Goal: Transaction & Acquisition: Purchase product/service

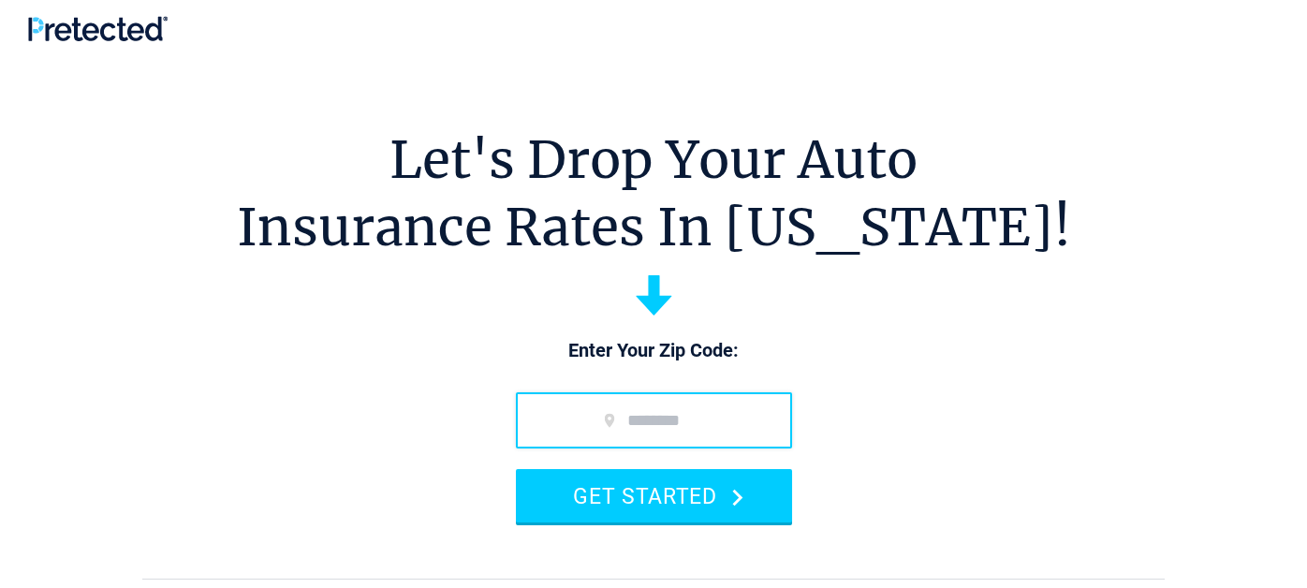
click at [657, 428] on input "zip code" at bounding box center [654, 420] width 276 height 56
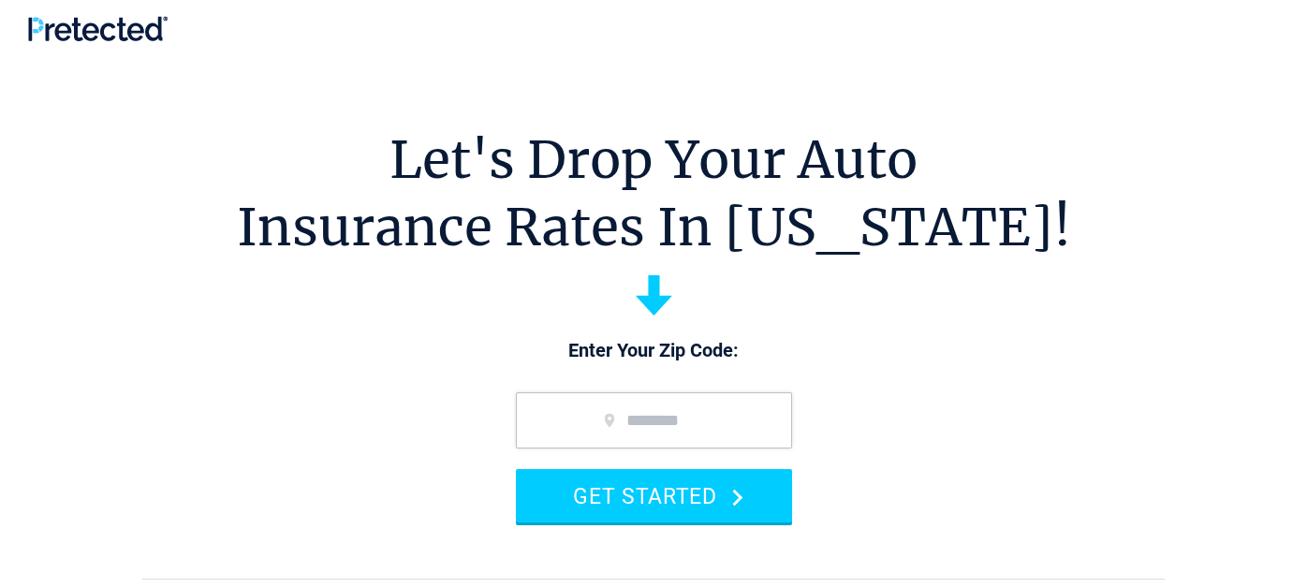
type input "*****"
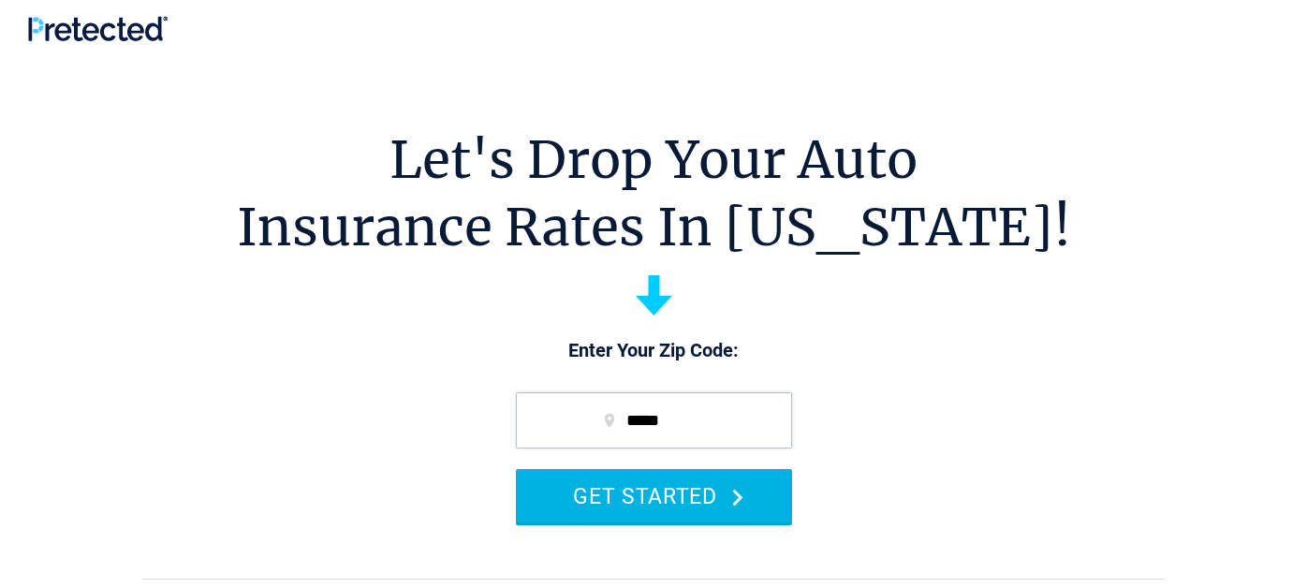
click at [642, 504] on button "GET STARTED" at bounding box center [654, 495] width 276 height 53
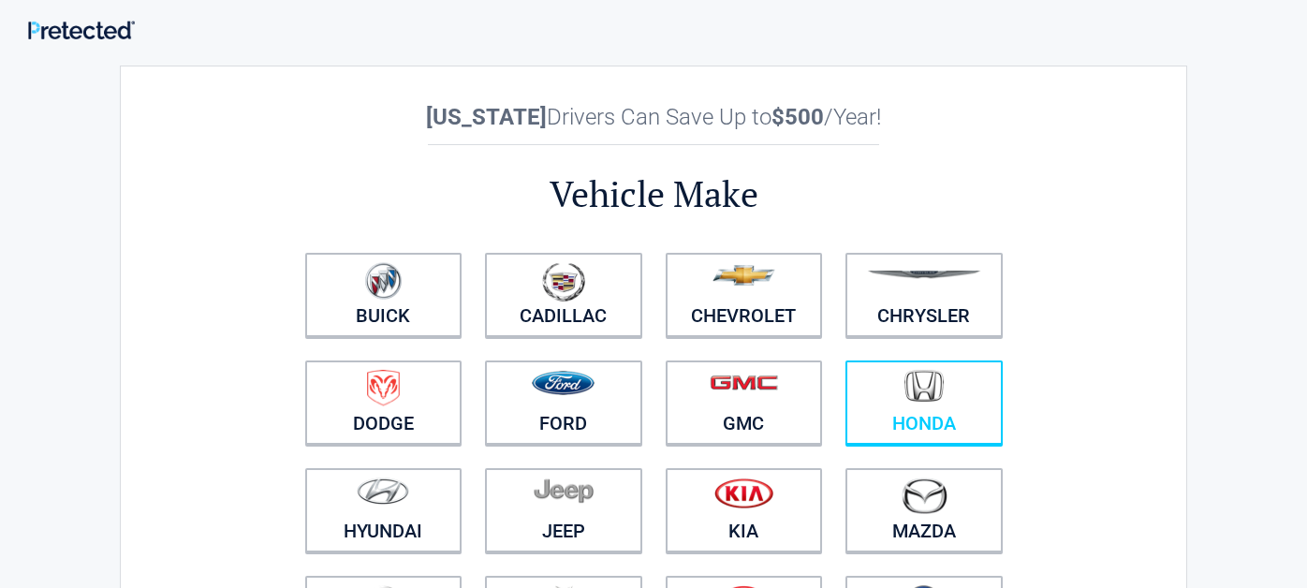
click at [942, 399] on img at bounding box center [924, 386] width 39 height 33
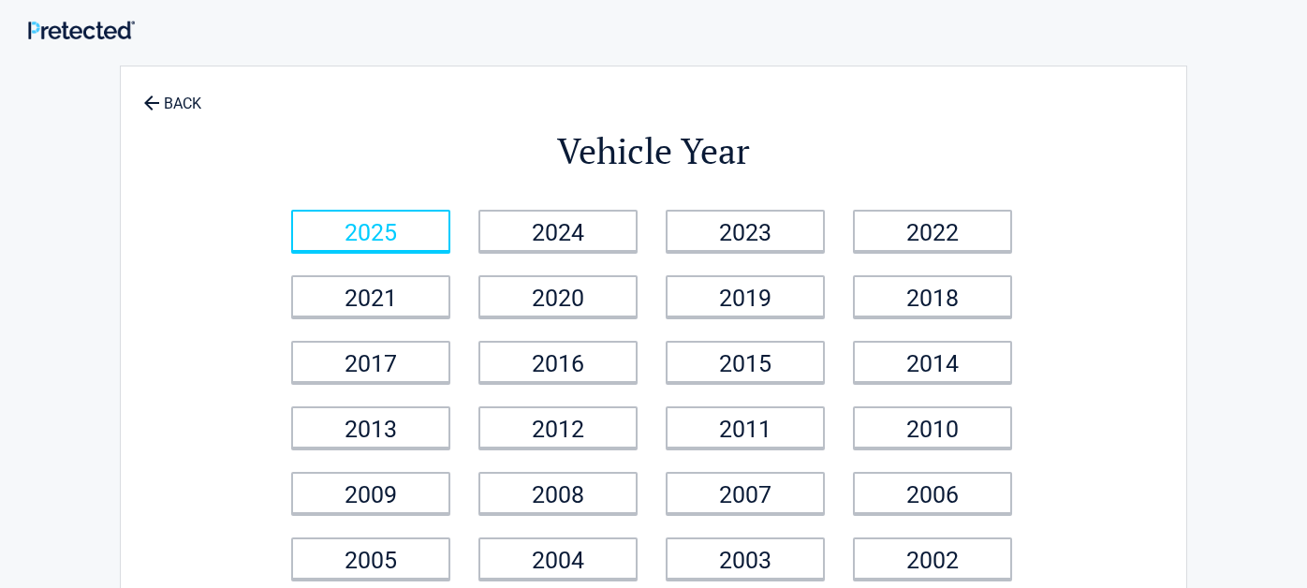
click at [338, 232] on link "2025" at bounding box center [370, 231] width 159 height 42
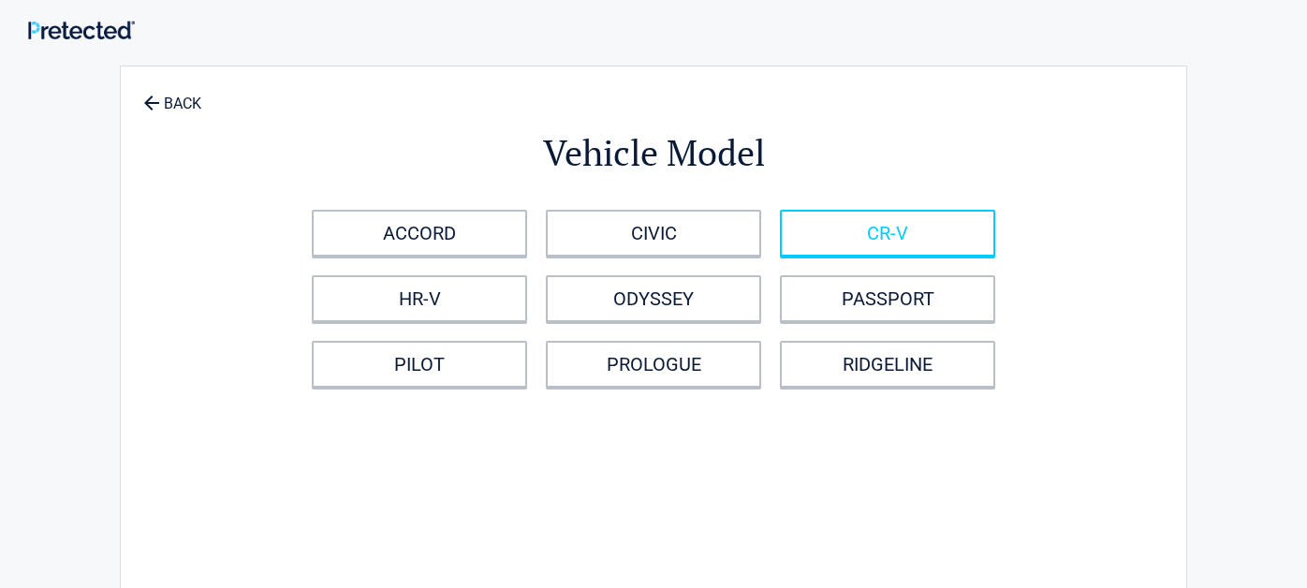
click at [876, 228] on link "CR-V" at bounding box center [887, 233] width 215 height 47
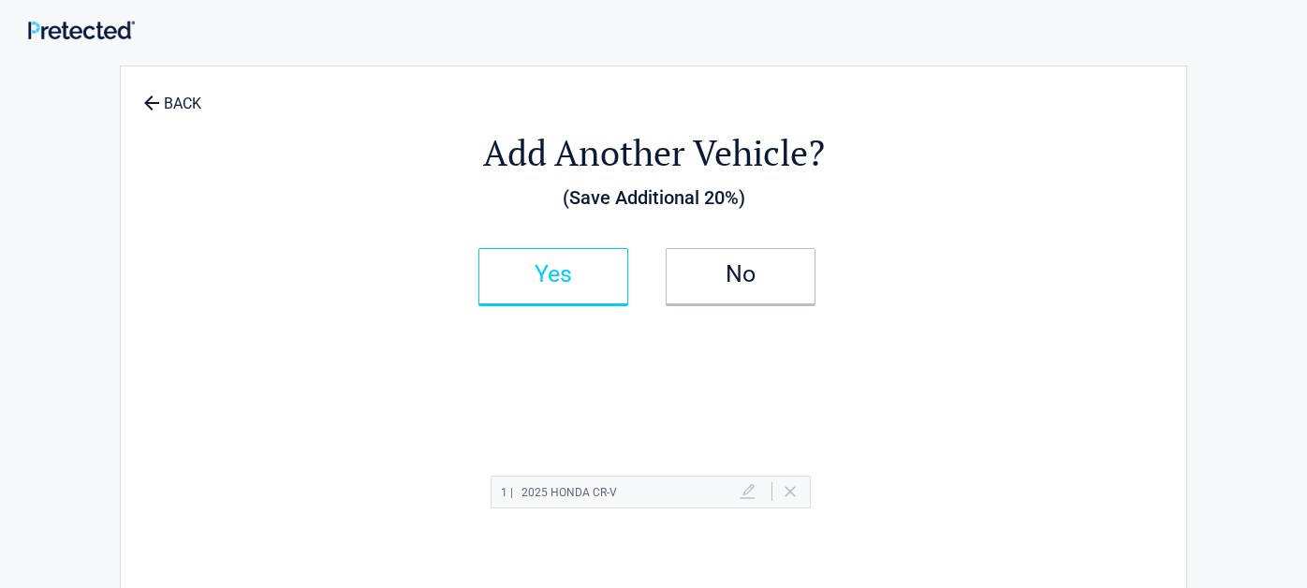
click at [507, 280] on h2 "Yes" at bounding box center [553, 274] width 111 height 13
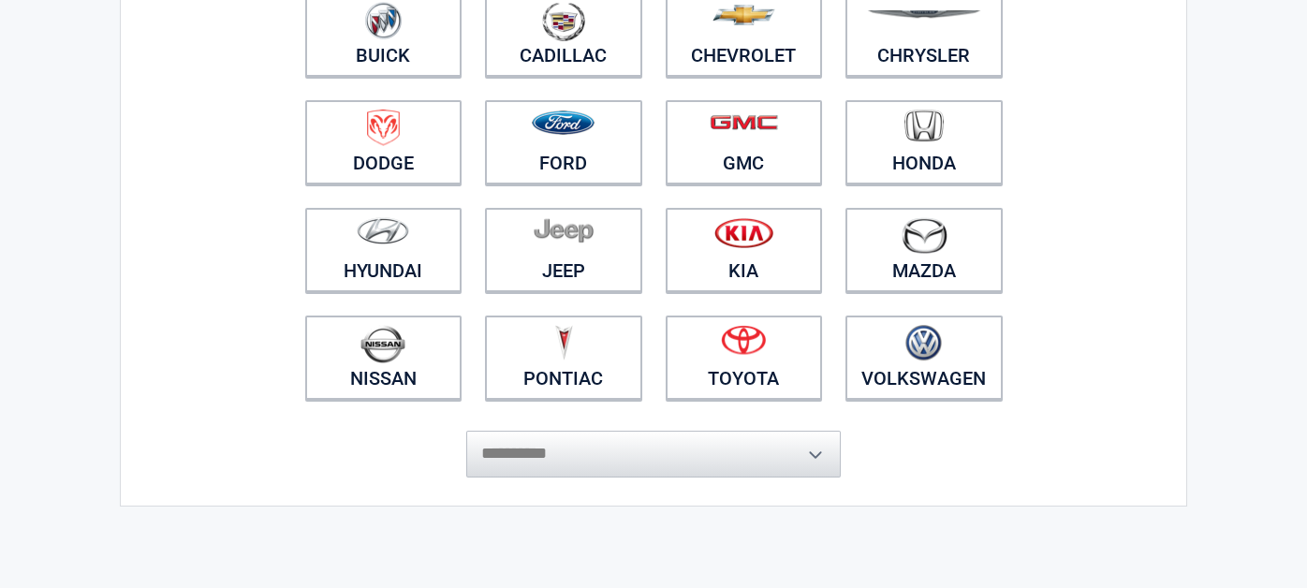
scroll to position [281, 0]
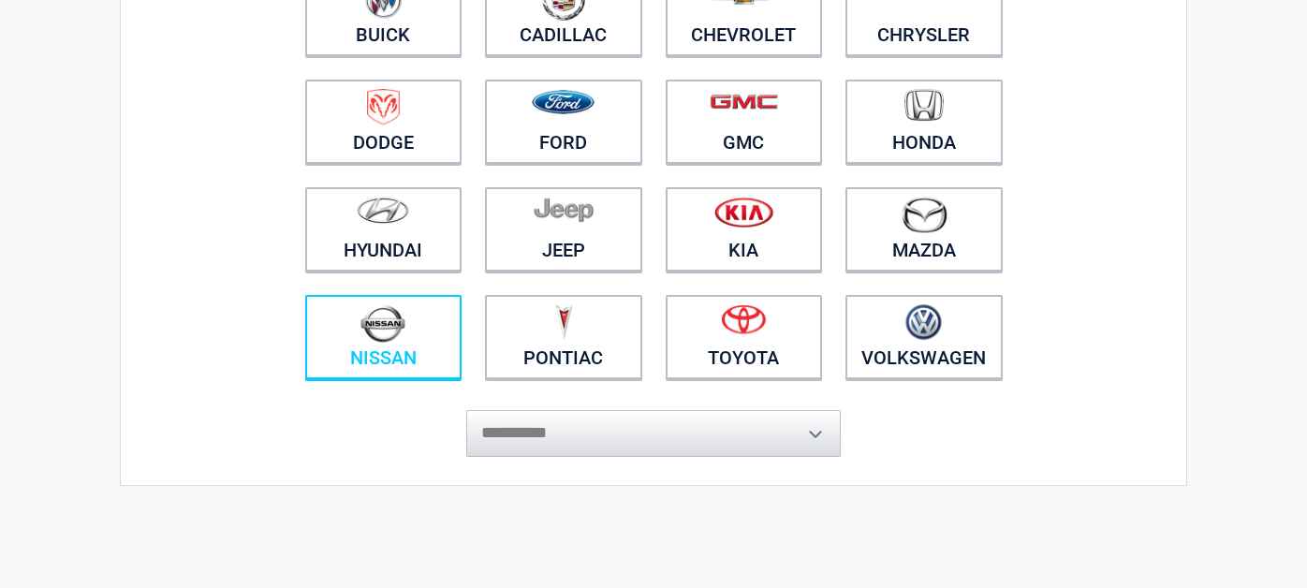
click at [364, 333] on img at bounding box center [383, 323] width 45 height 38
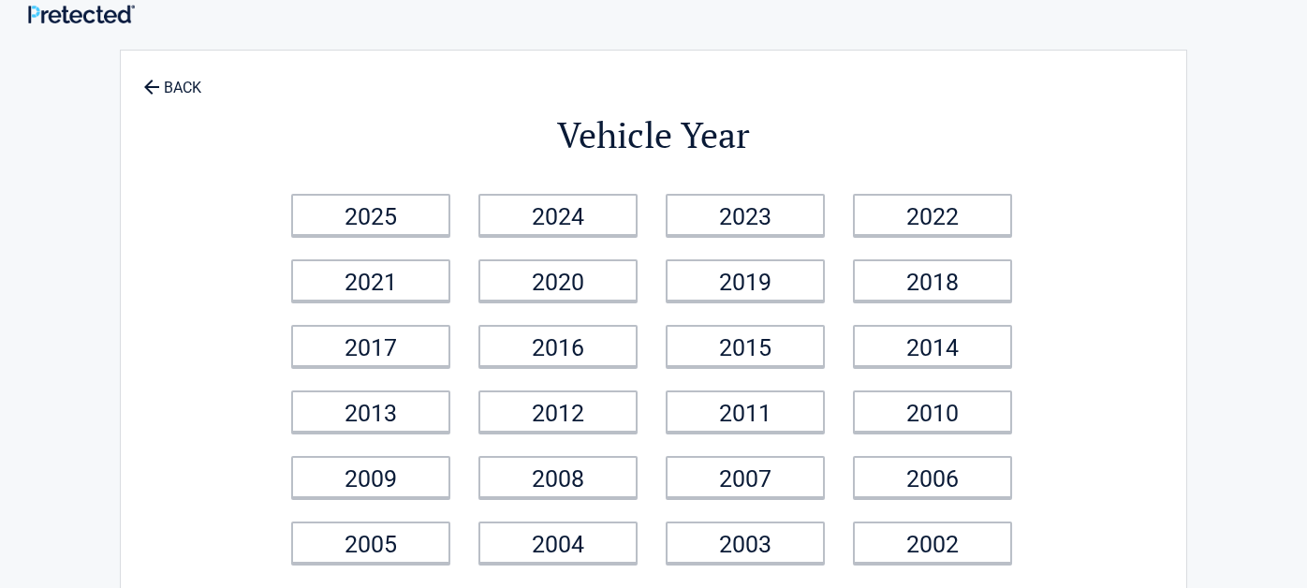
scroll to position [0, 0]
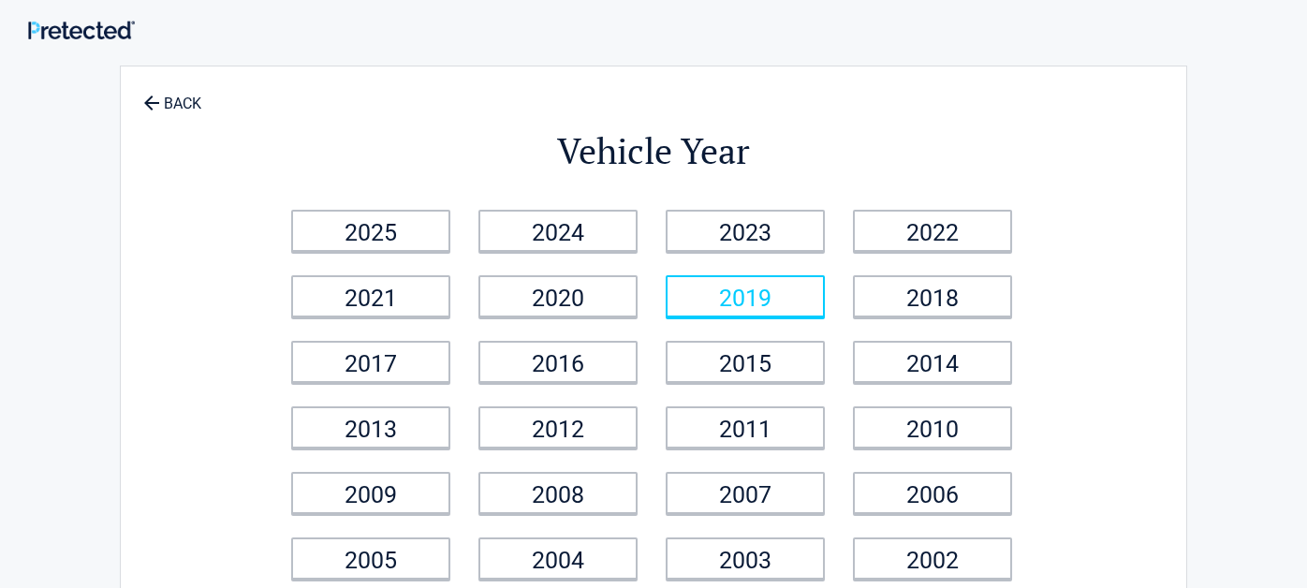
click at [759, 286] on link "2019" at bounding box center [745, 296] width 159 height 42
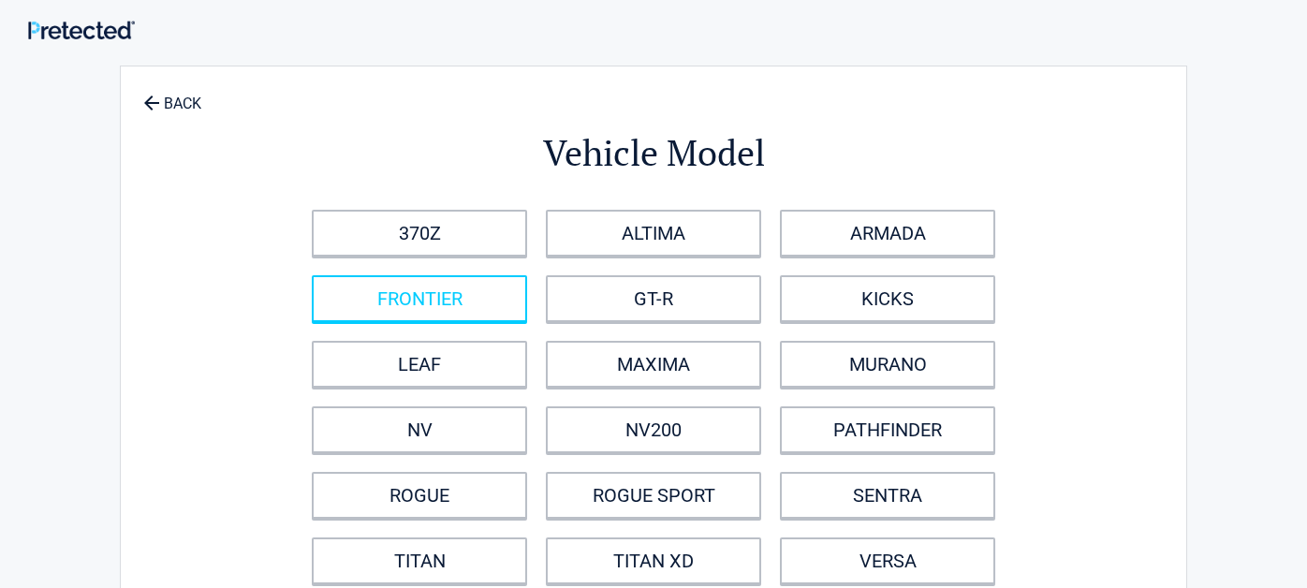
click at [411, 294] on link "FRONTIER" at bounding box center [419, 298] width 215 height 47
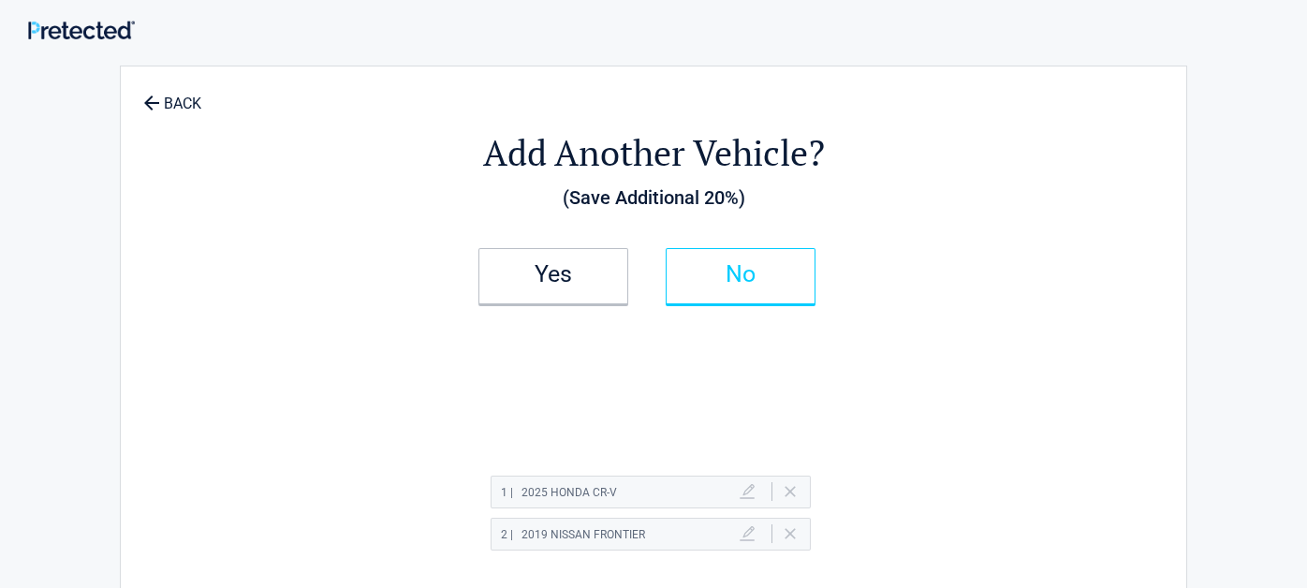
click at [752, 281] on h2 "No" at bounding box center [741, 274] width 111 height 13
